Goal: Transaction & Acquisition: Download file/media

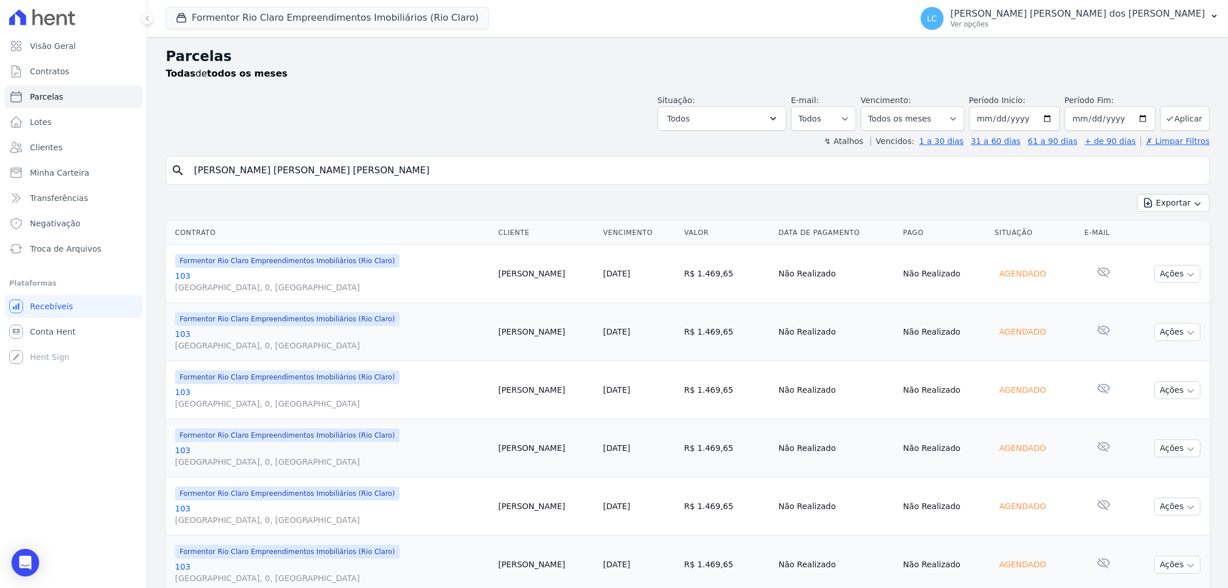
select select
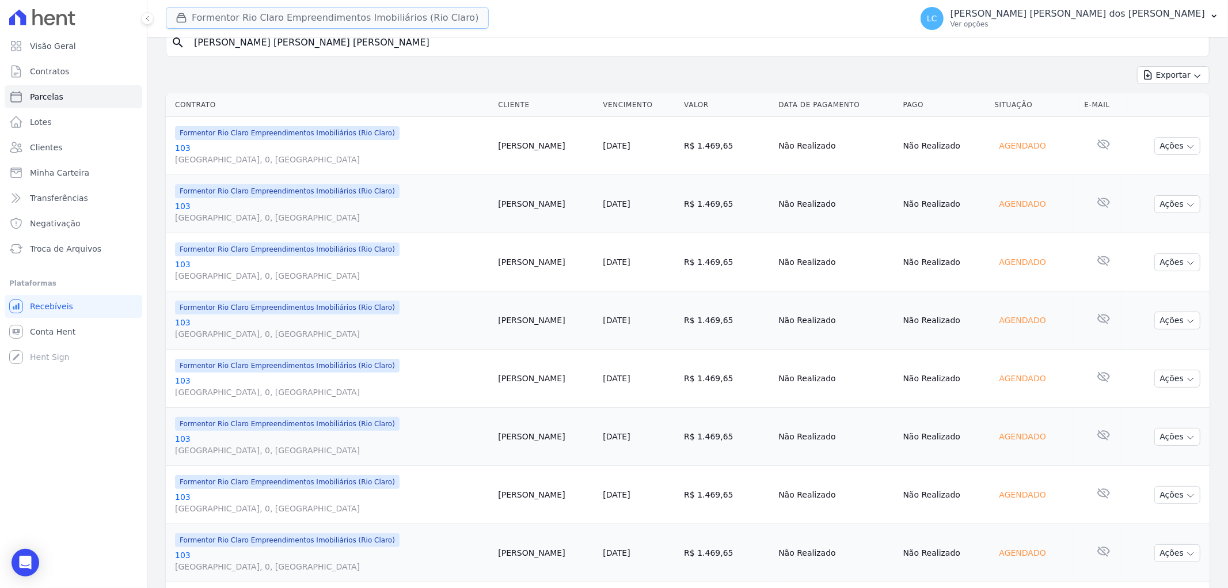
click at [274, 16] on button "Formentor Rio Claro Empreendimentos Imobiliários (Rio Claro)" at bounding box center [327, 18] width 323 height 22
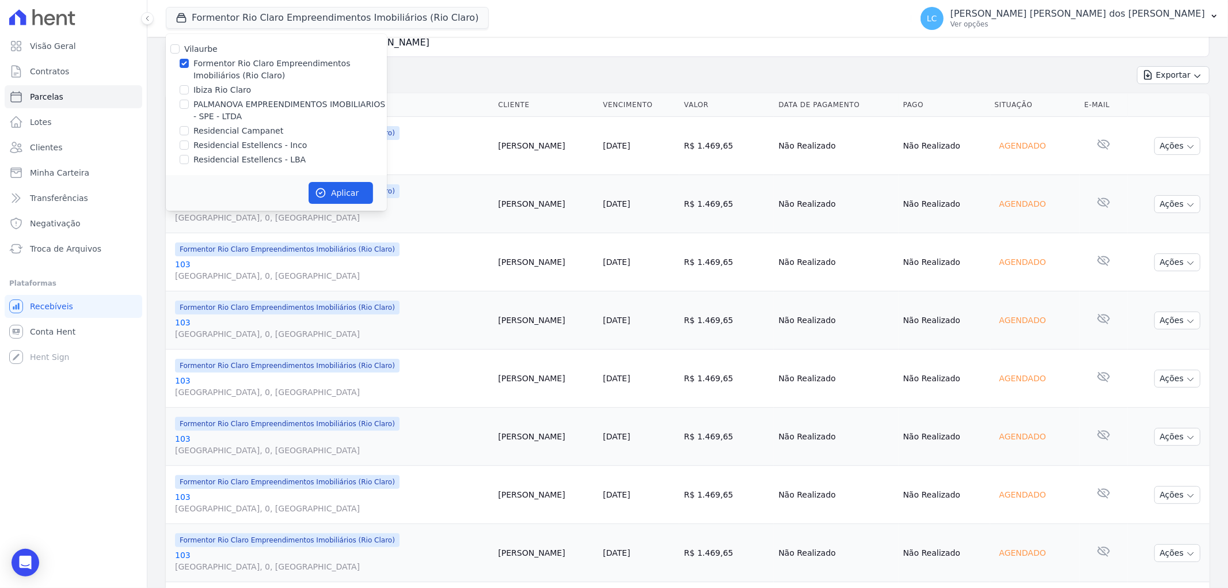
click at [833, 48] on input "Bruno Henrique Oliveira Alves" at bounding box center [696, 42] width 1018 height 23
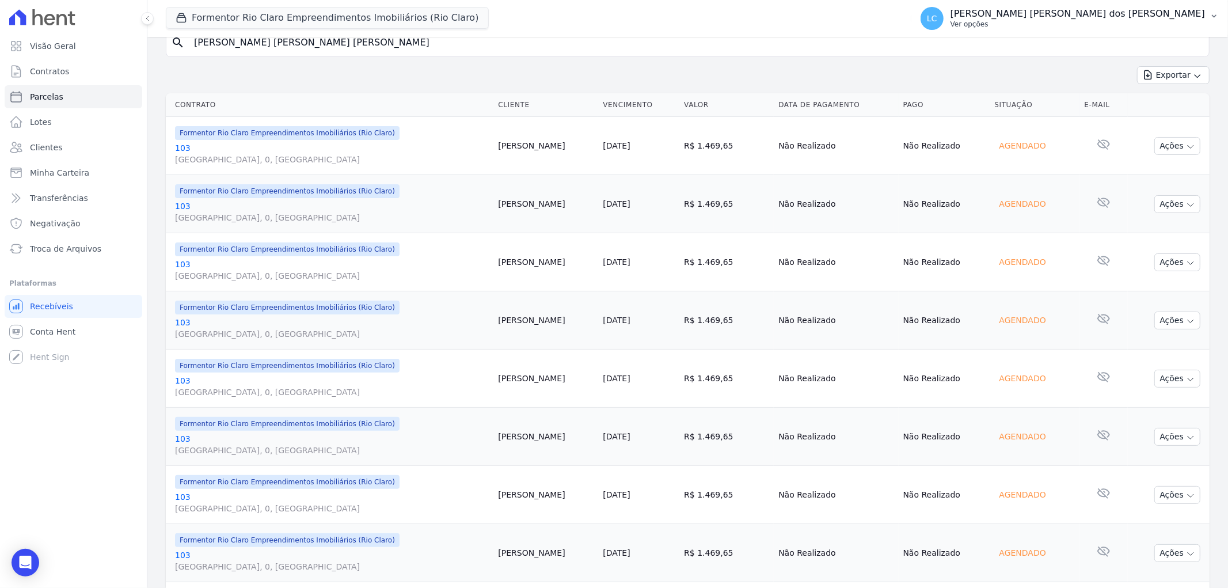
click at [944, 25] on span "LC" at bounding box center [932, 18] width 23 height 23
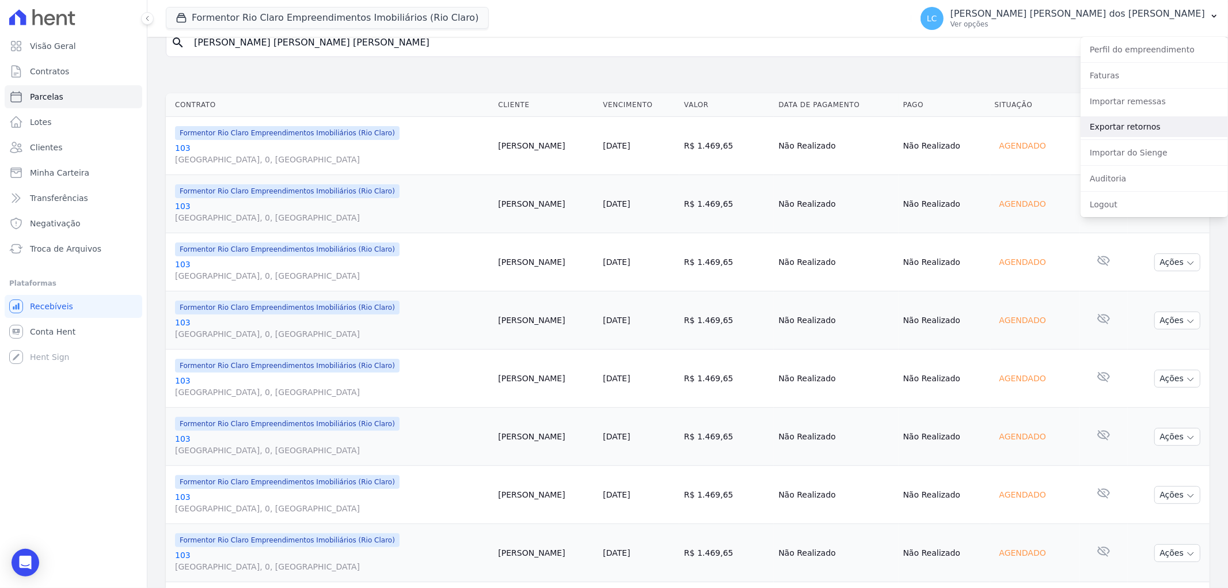
click at [1171, 127] on link "Exportar retornos" at bounding box center [1154, 126] width 147 height 21
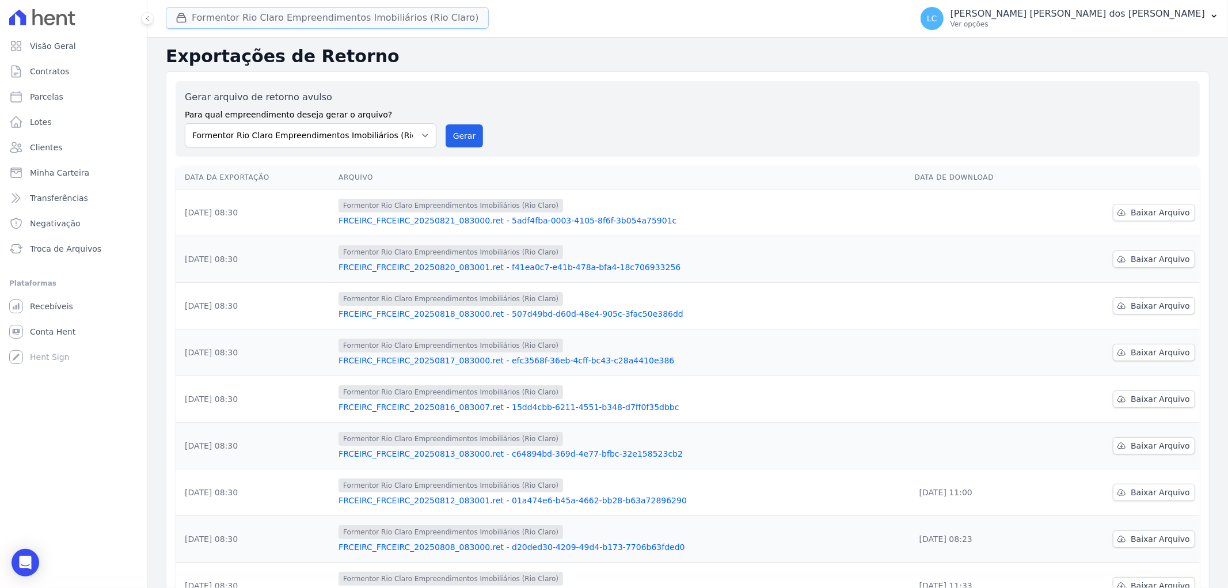
click at [317, 16] on button "Formentor Rio Claro Empreendimentos Imobiliários (Rio Claro)" at bounding box center [327, 18] width 323 height 22
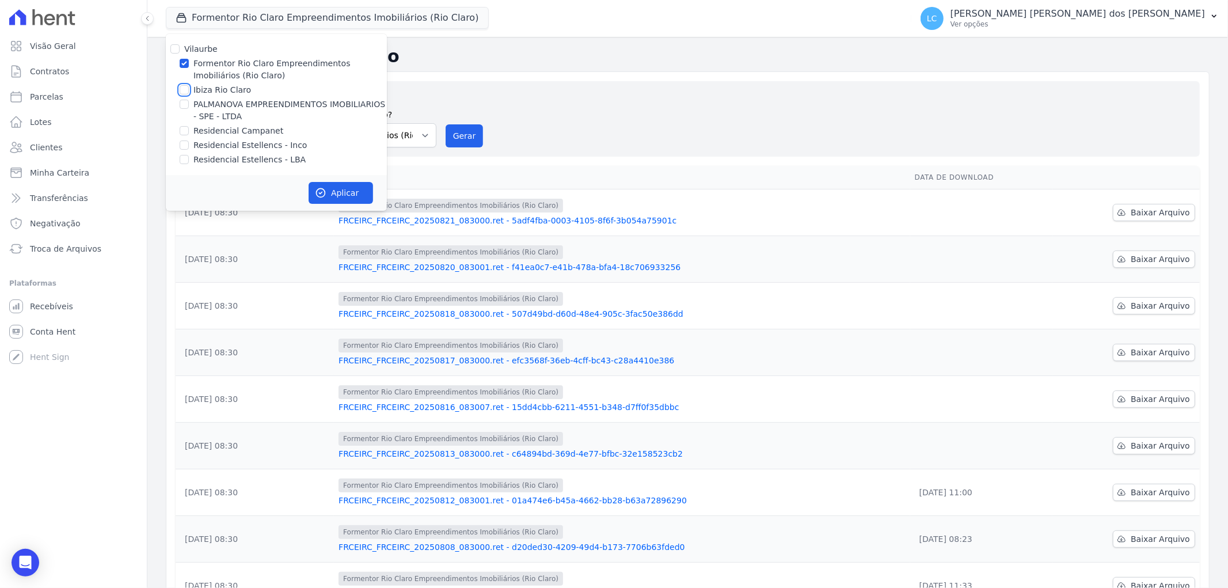
click at [184, 93] on input "Ibiza Rio Claro" at bounding box center [184, 89] width 9 height 9
checkbox input "true"
click at [185, 64] on input "Formentor Rio Claro Empreendimentos Imobiliários (Rio Claro)" at bounding box center [184, 63] width 9 height 9
click at [187, 63] on input "Formentor Rio Claro Empreendimentos Imobiliários (Rio Claro)" at bounding box center [184, 63] width 9 height 9
checkbox input "true"
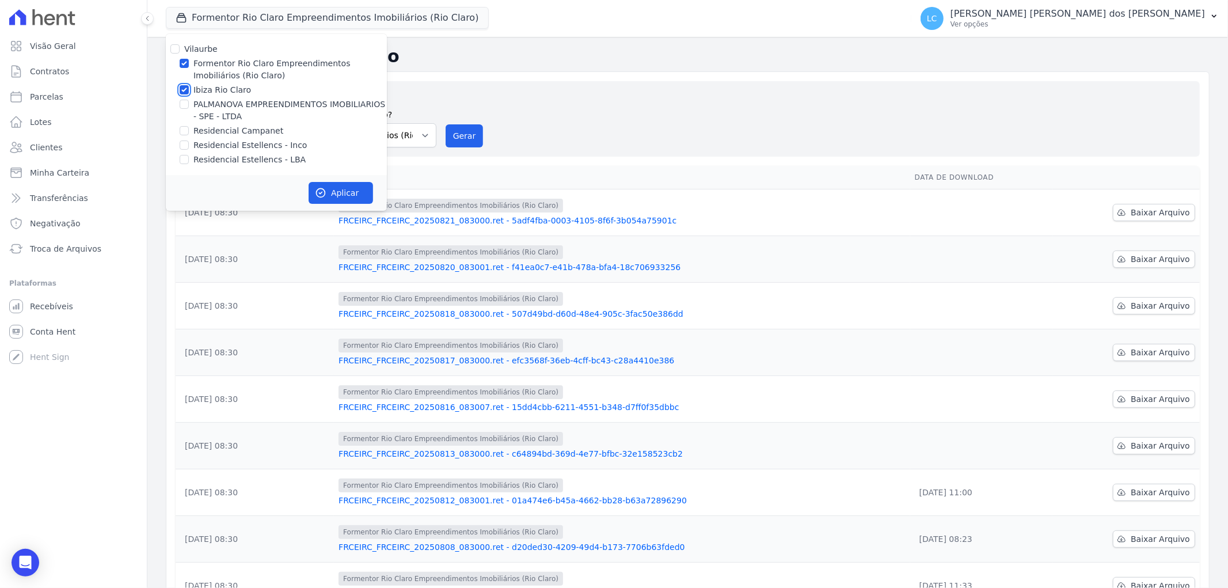
click at [187, 89] on input "Ibiza Rio Claro" at bounding box center [184, 89] width 9 height 9
checkbox input "false"
click at [354, 191] on button "Aplicar" at bounding box center [341, 193] width 64 height 22
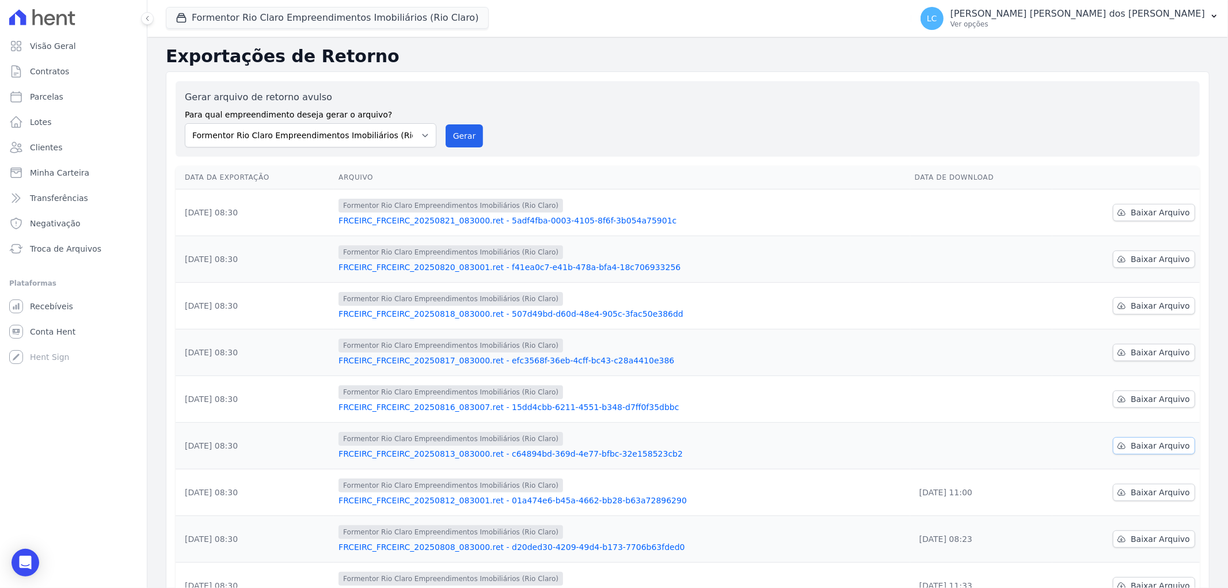
click at [1149, 446] on span "Baixar Arquivo" at bounding box center [1160, 446] width 59 height 12
click at [273, 16] on button "Formentor Rio Claro Empreendimentos Imobiliários (Rio Claro)" at bounding box center [327, 18] width 323 height 22
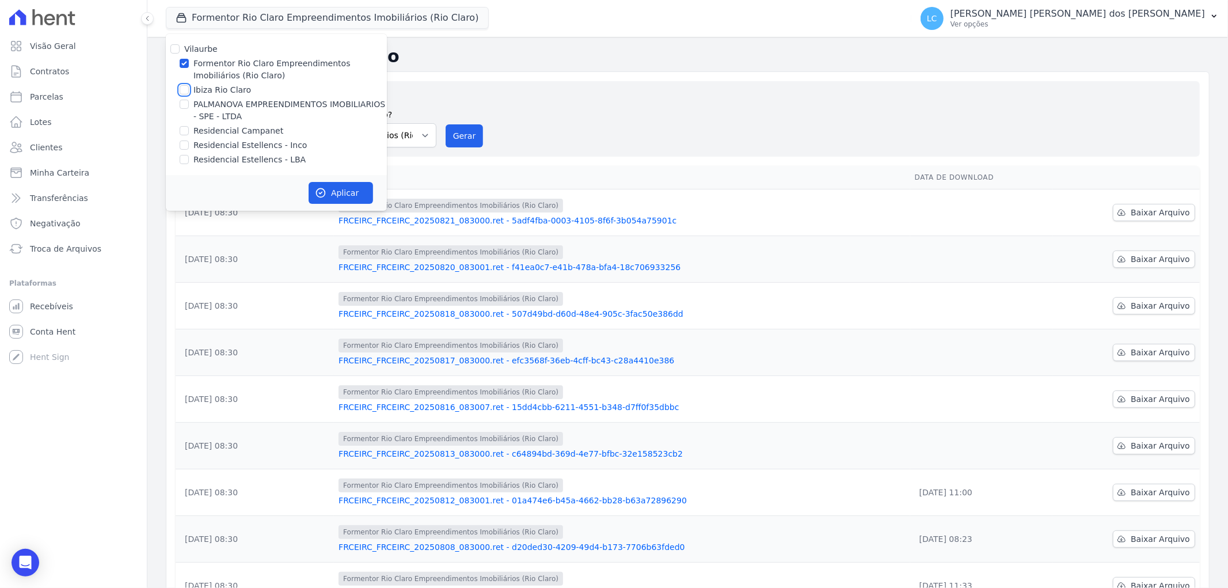
click at [185, 85] on input "Ibiza Rio Claro" at bounding box center [184, 89] width 9 height 9
checkbox input "true"
click at [189, 60] on div "Formentor Rio Claro Empreendimentos Imobiliários (Rio Claro)" at bounding box center [276, 70] width 221 height 24
click at [188, 62] on input "Formentor Rio Claro Empreendimentos Imobiliários (Rio Claro)" at bounding box center [184, 63] width 9 height 9
checkbox input "false"
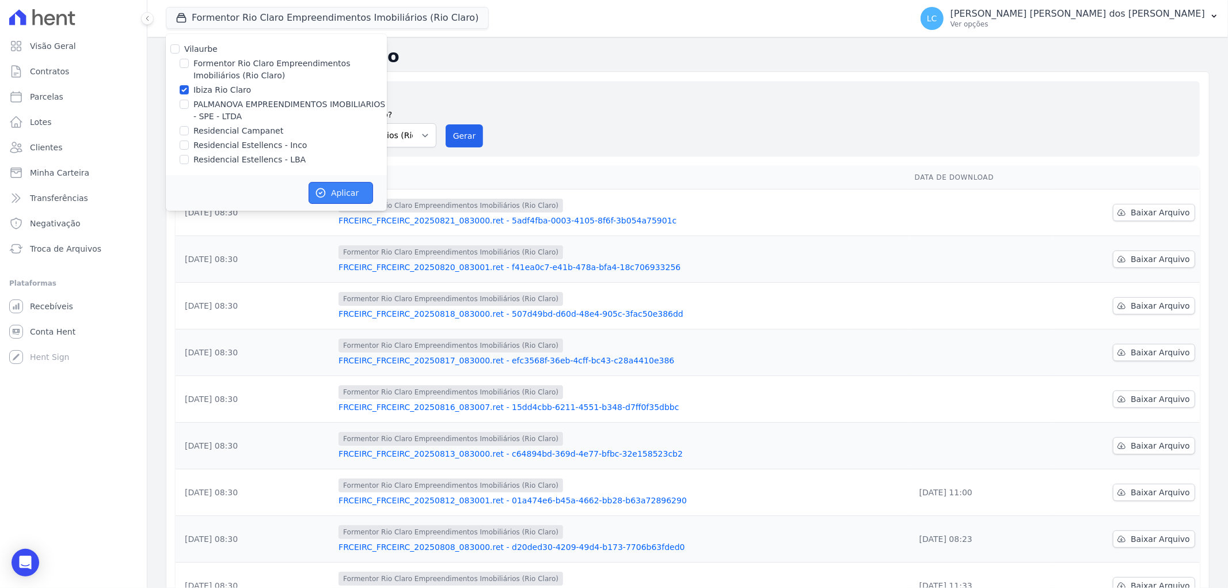
click at [344, 188] on button "Aplicar" at bounding box center [341, 193] width 64 height 22
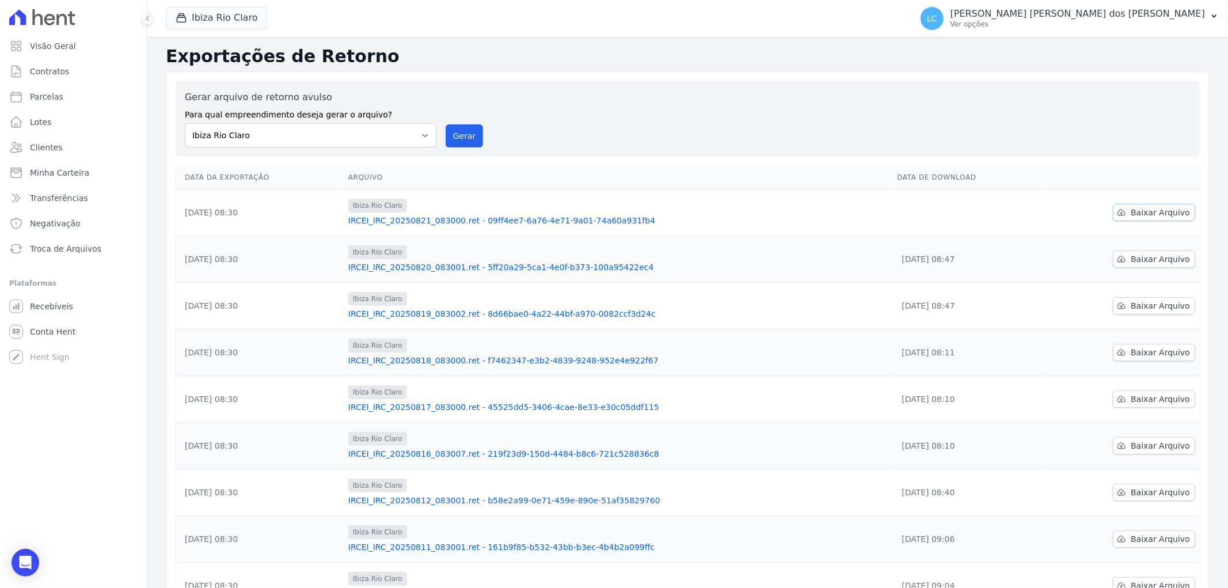
click at [1160, 210] on span "Baixar Arquivo" at bounding box center [1160, 213] width 59 height 12
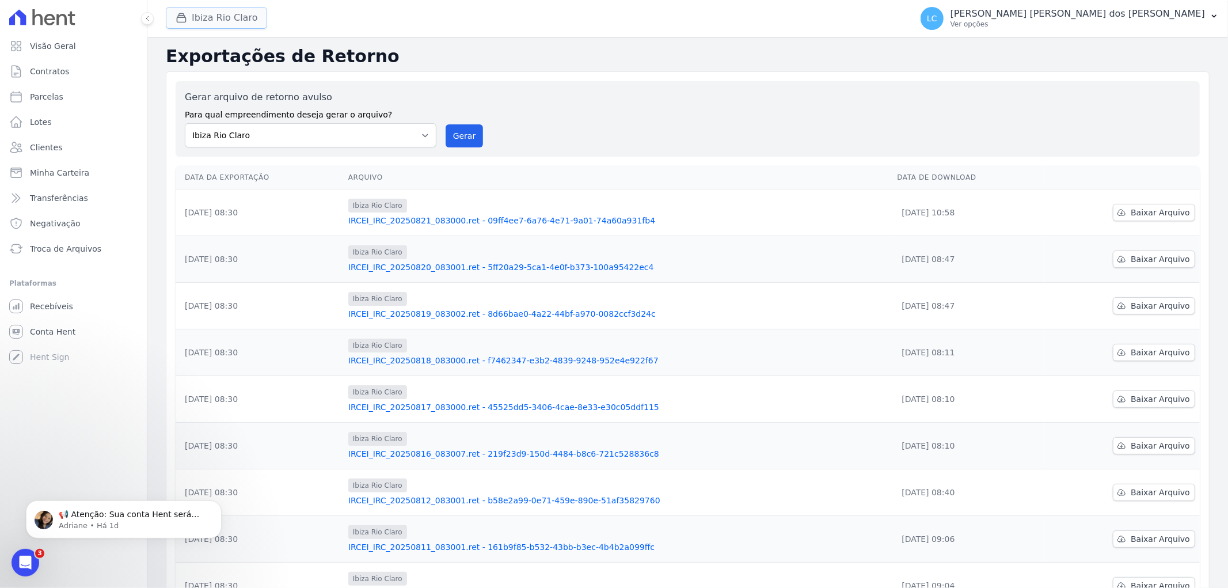
click at [200, 17] on button "Ibiza Rio Claro" at bounding box center [216, 18] width 101 height 22
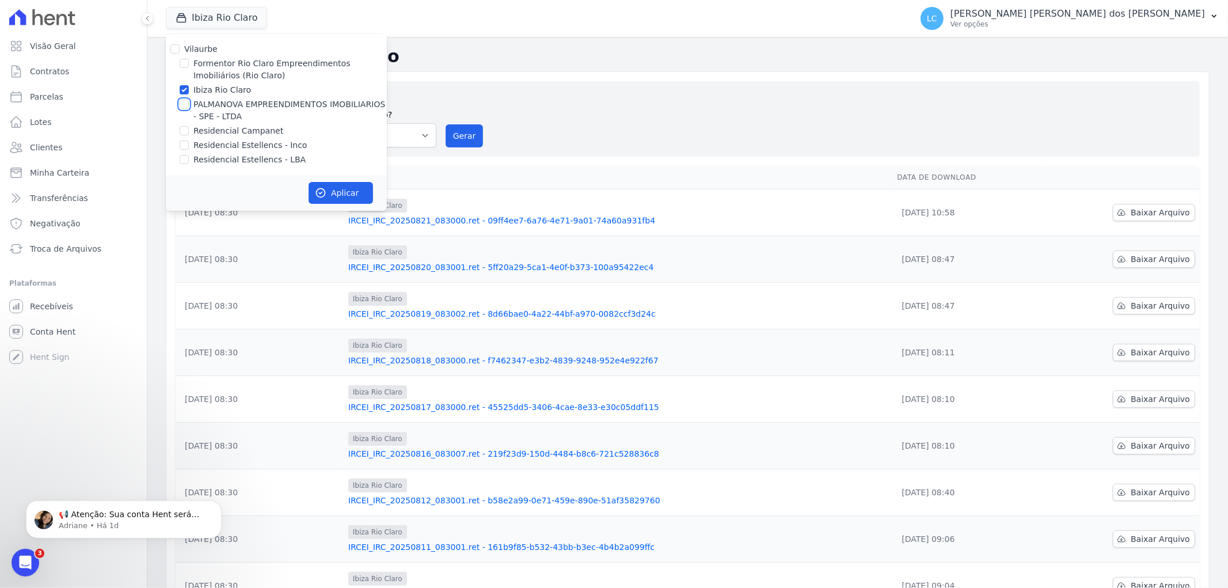
click at [184, 108] on input "PALMANOVA EMPREENDIMENTOS IMOBILIARIOS - SPE - LTDA" at bounding box center [184, 104] width 9 height 9
checkbox input "true"
click at [183, 92] on input "Ibiza Rio Claro" at bounding box center [184, 89] width 9 height 9
checkbox input "false"
click at [337, 192] on button "Aplicar" at bounding box center [341, 193] width 64 height 22
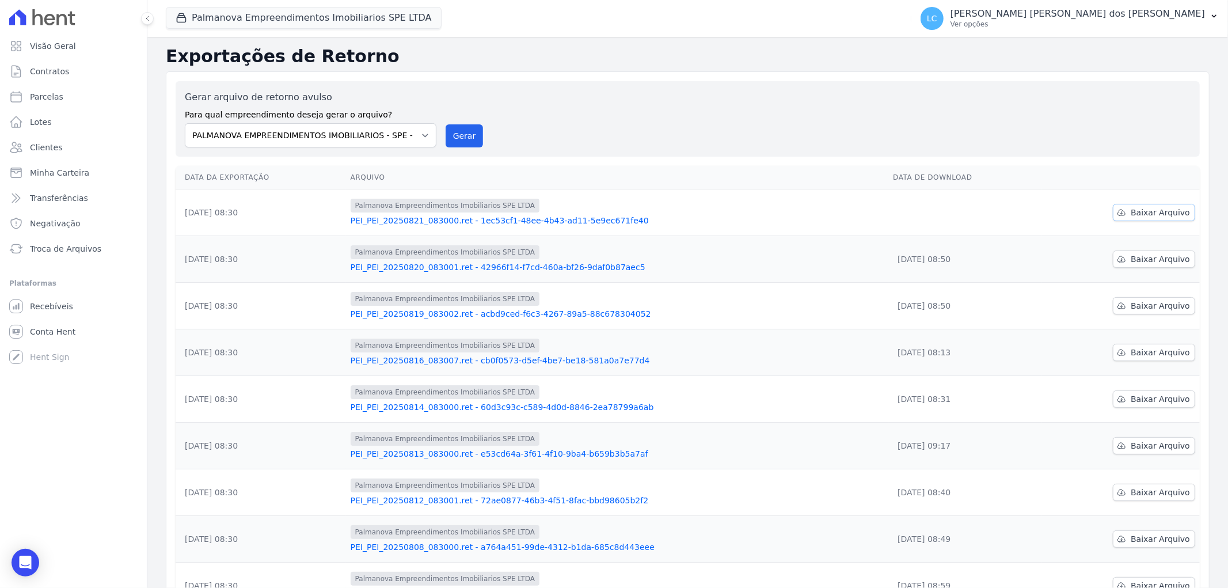
click at [1147, 208] on span "Baixar Arquivo" at bounding box center [1160, 213] width 59 height 12
click at [318, 25] on button "Palmanova Empreendimentos Imobiliarios SPE LTDA" at bounding box center [304, 18] width 276 height 22
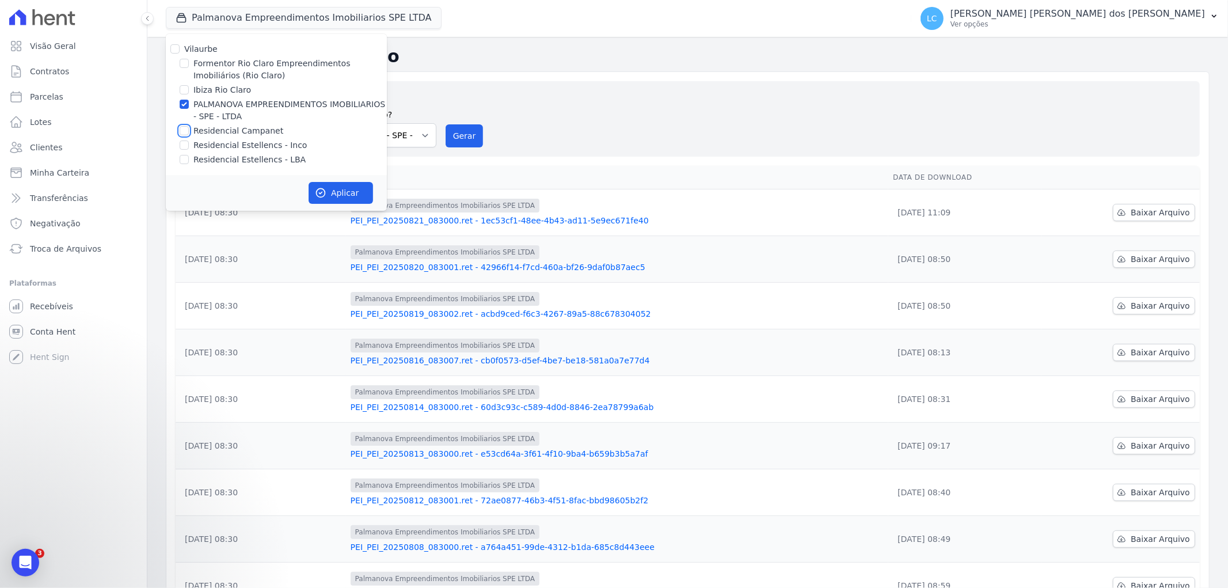
click at [184, 128] on input "Residencial Campanet" at bounding box center [184, 130] width 9 height 9
checkbox input "true"
click at [183, 100] on input "PALMANOVA EMPREENDIMENTOS IMOBILIARIOS - SPE - LTDA" at bounding box center [184, 104] width 9 height 9
checkbox input "false"
click at [328, 193] on button "Aplicar" at bounding box center [341, 193] width 64 height 22
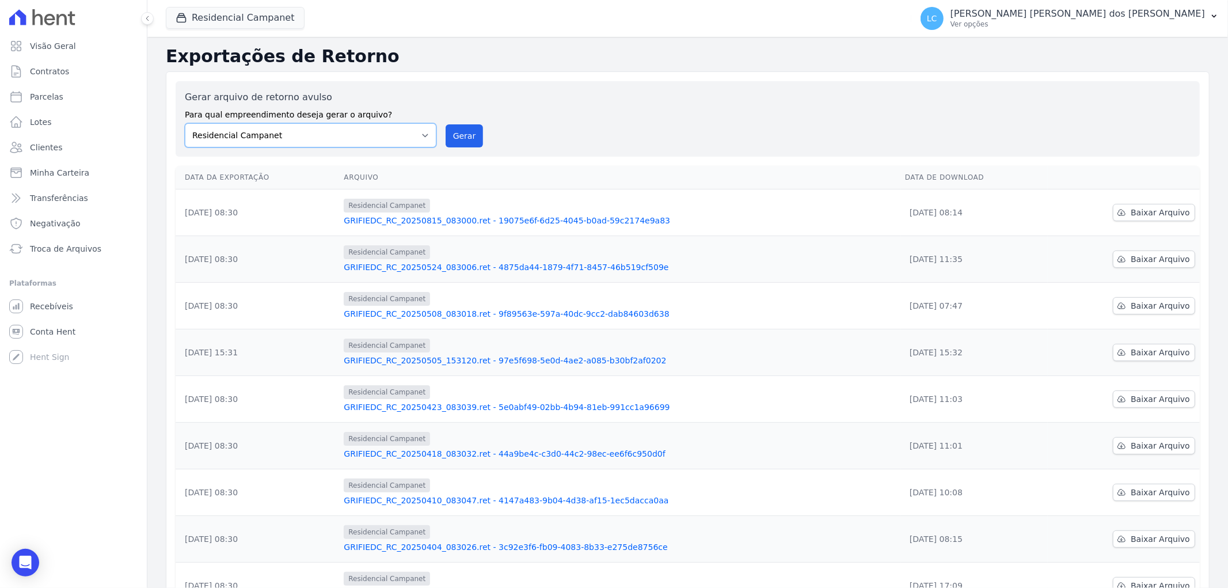
click at [299, 139] on select "Formentor Rio Claro Empreendimentos Imobiliários (Rio Claro) [GEOGRAPHIC_DATA] …" at bounding box center [311, 135] width 252 height 24
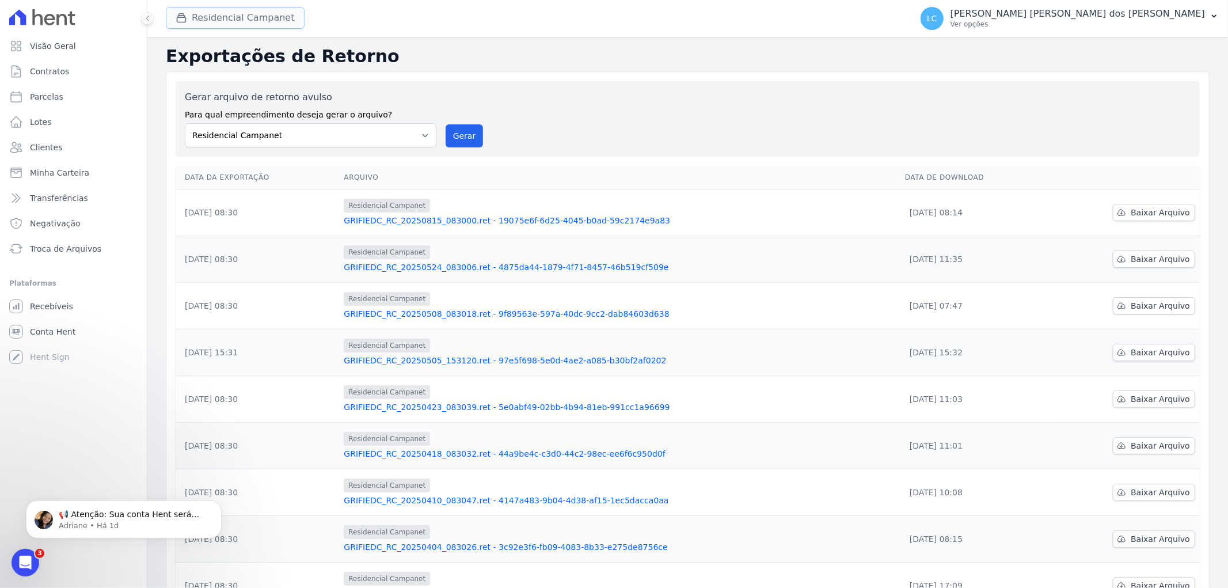
click at [252, 23] on button "Residencial Campanet" at bounding box center [235, 18] width 139 height 22
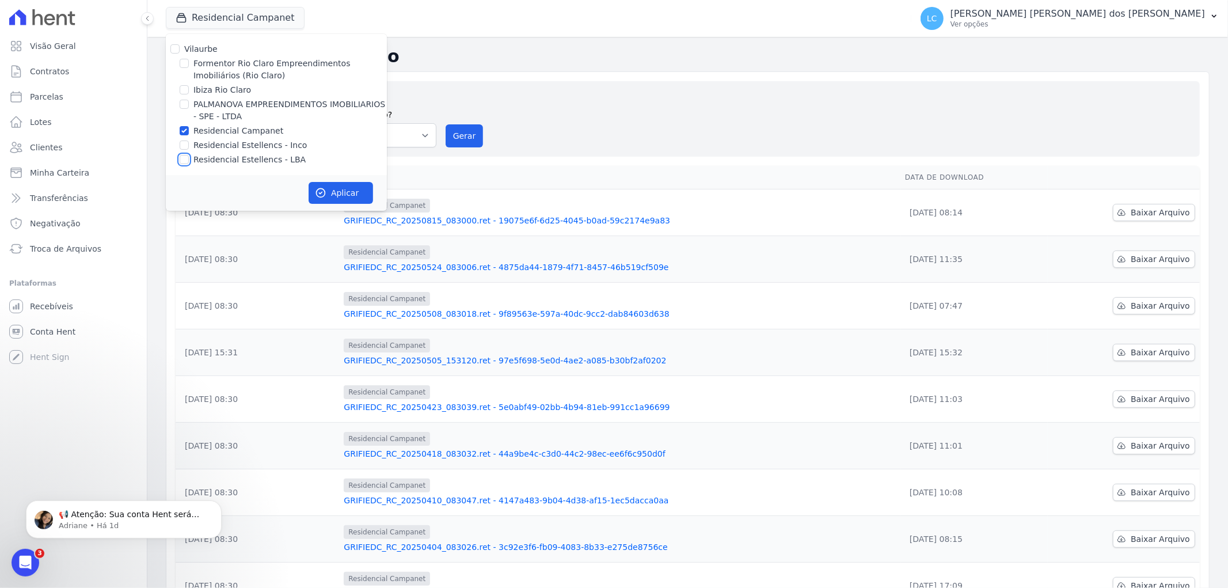
click at [187, 160] on input "Residencial Estellencs - LBA" at bounding box center [184, 159] width 9 height 9
checkbox input "true"
drag, startPoint x: 184, startPoint y: 131, endPoint x: 265, endPoint y: 158, distance: 85.0
click at [192, 131] on div "Residencial Campanet" at bounding box center [276, 131] width 221 height 12
click at [184, 131] on input "Residencial Campanet" at bounding box center [184, 130] width 9 height 9
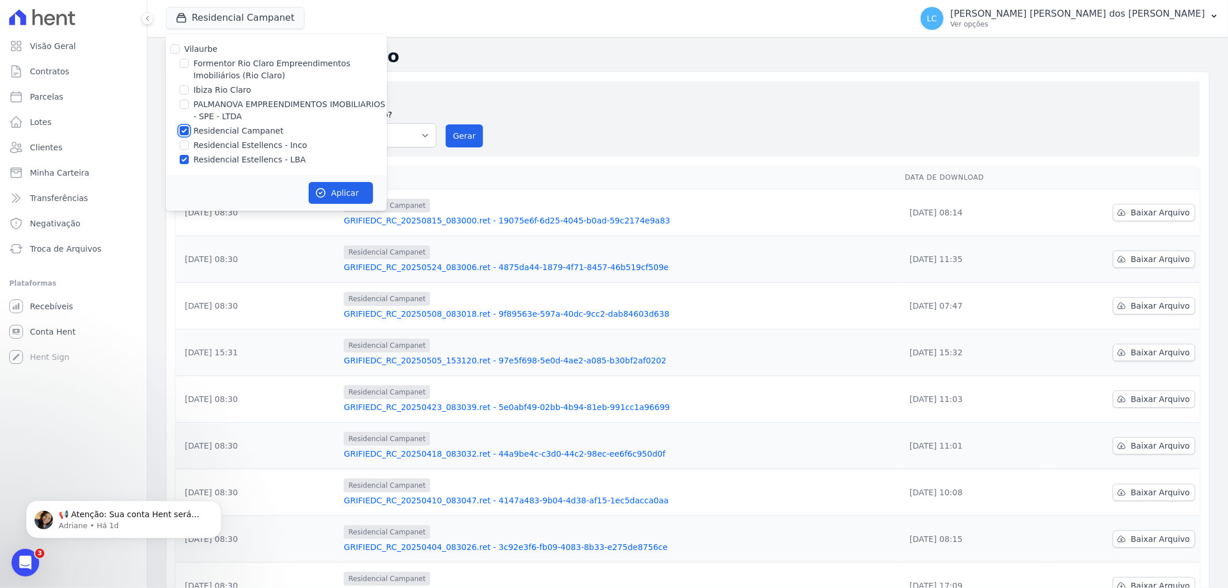
checkbox input "false"
click at [342, 188] on button "Aplicar" at bounding box center [341, 193] width 64 height 22
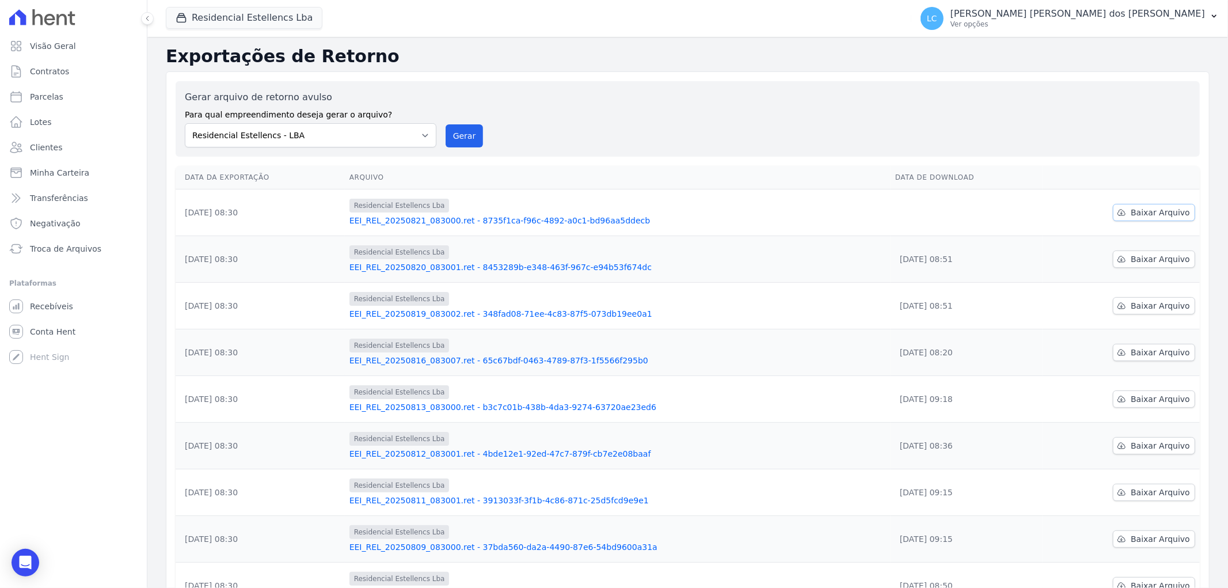
click at [1148, 215] on span "Baixar Arquivo" at bounding box center [1160, 213] width 59 height 12
